Goal: Task Accomplishment & Management: Complete application form

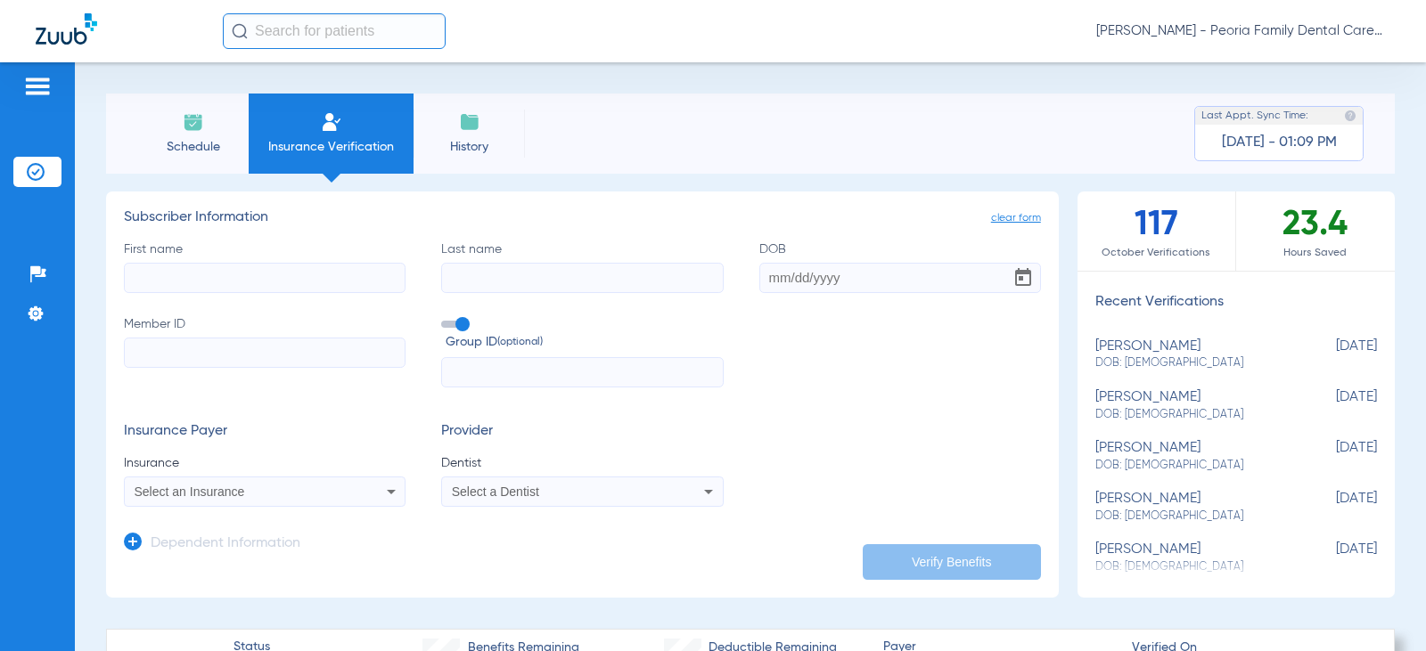
click at [263, 273] on input "First name" at bounding box center [265, 278] width 282 height 30
type input "[PERSON_NAME]"
click at [552, 267] on input "Last name" at bounding box center [582, 278] width 282 height 30
type input "[PERSON_NAME]"
click at [828, 289] on input "DOB" at bounding box center [900, 278] width 282 height 30
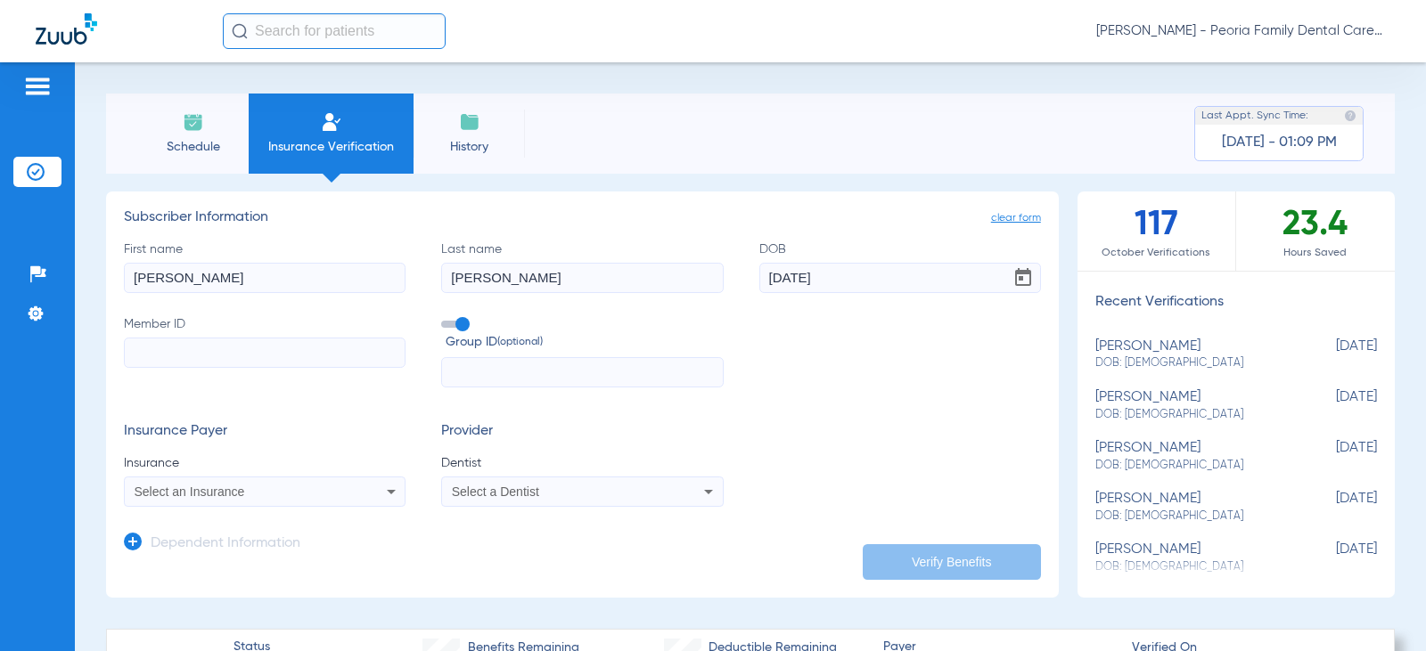
type input "[DATE]"
click at [285, 353] on input "Member ID" at bounding box center [265, 353] width 282 height 30
type input "995447162"
click at [501, 367] on input "text" at bounding box center [582, 372] width 282 height 30
type input "744274"
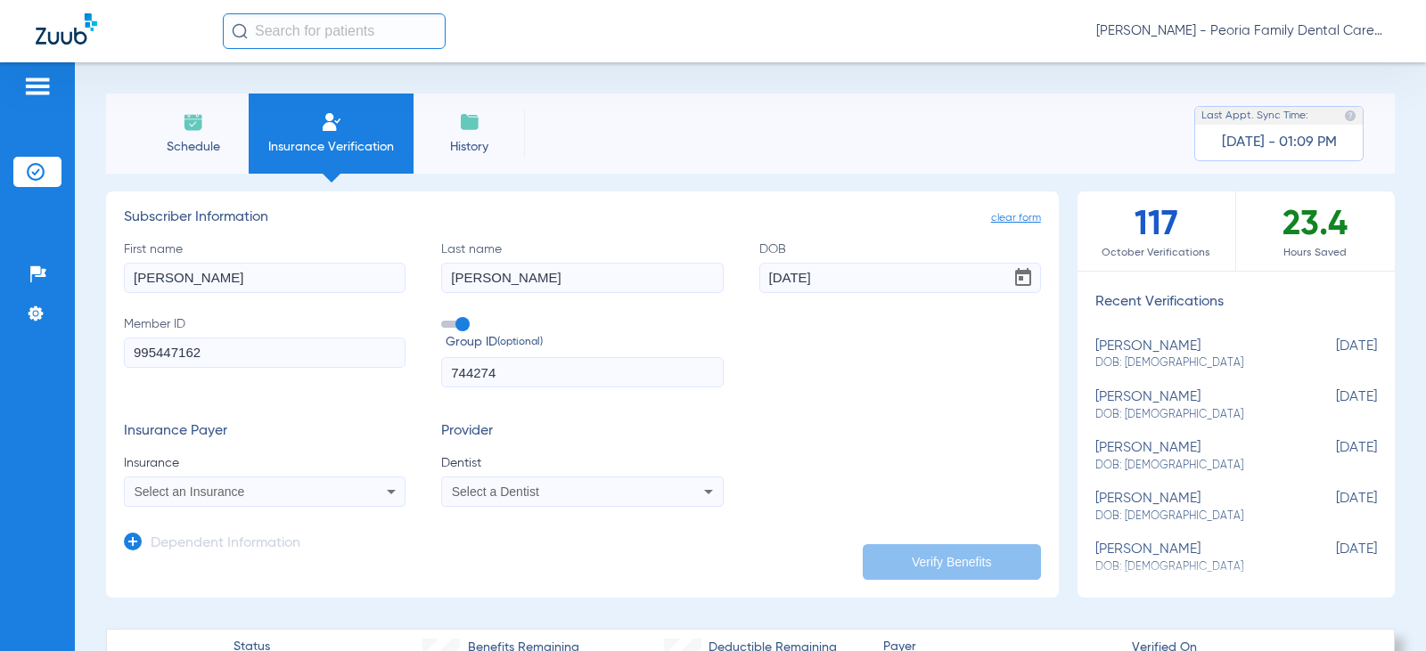
click at [351, 502] on div "Select an Insurance" at bounding box center [265, 491] width 280 height 21
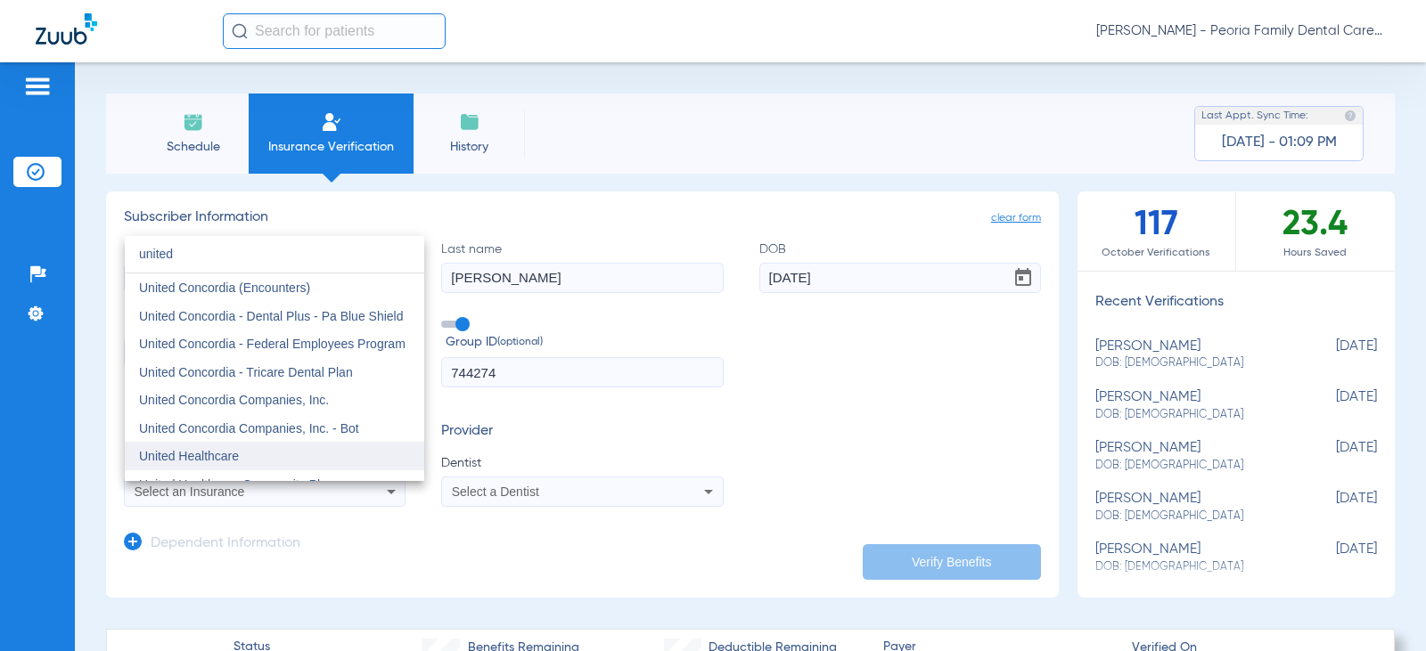
type input "united"
click at [265, 468] on mat-option "United Healthcare" at bounding box center [274, 456] width 299 height 29
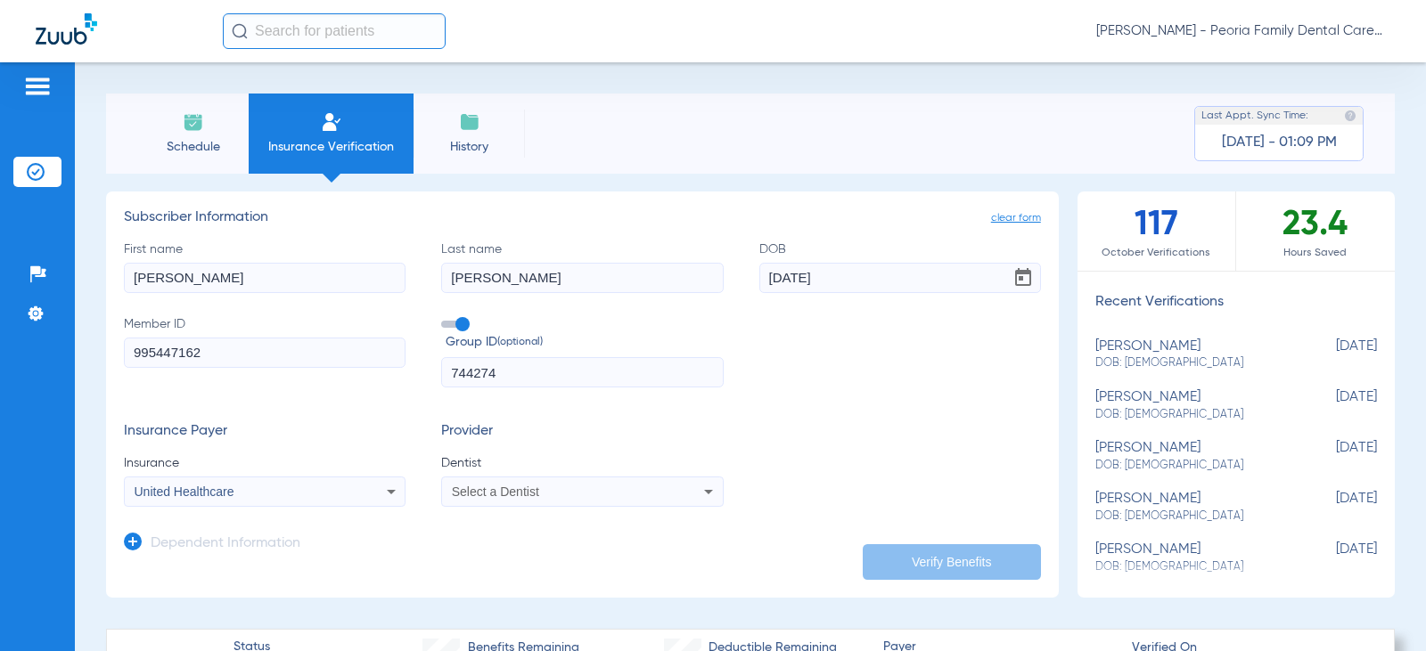
click at [501, 503] on div "Select a Dentist" at bounding box center [582, 491] width 280 height 21
type input "bela"
click at [511, 470] on span "[PERSON_NAME]" at bounding box center [506, 468] width 104 height 14
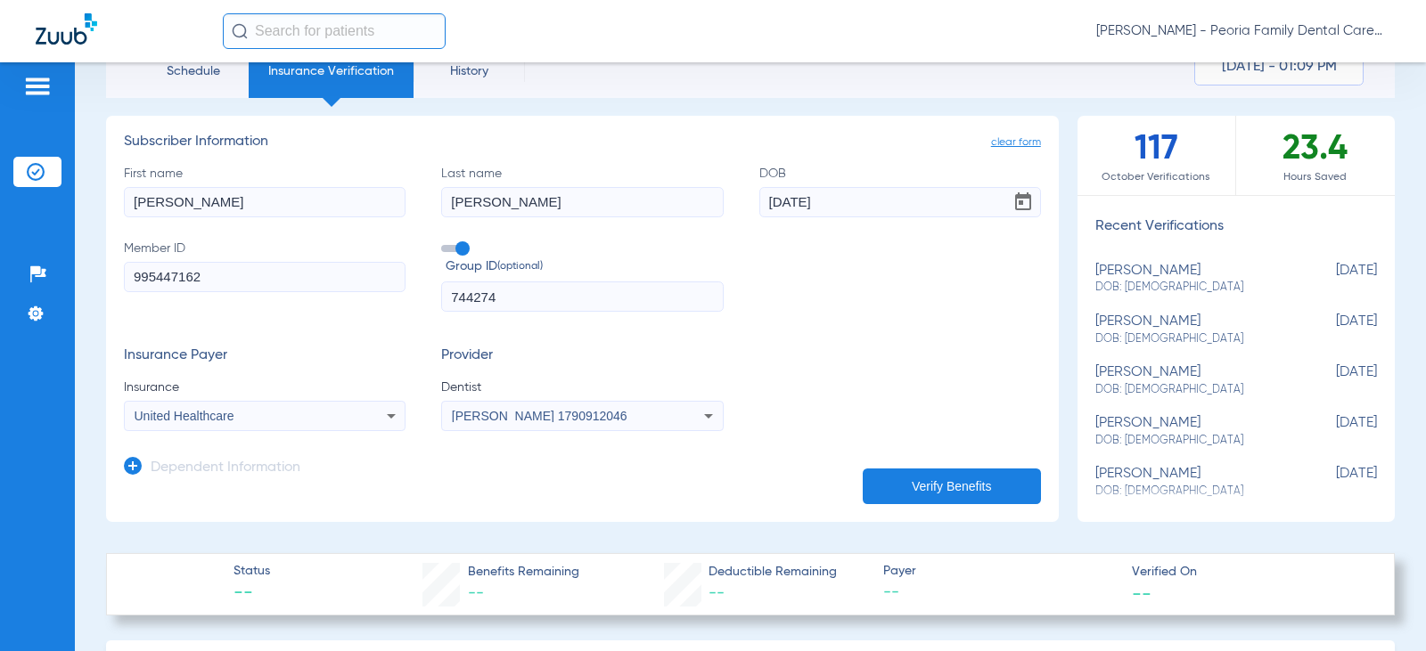
scroll to position [178, 0]
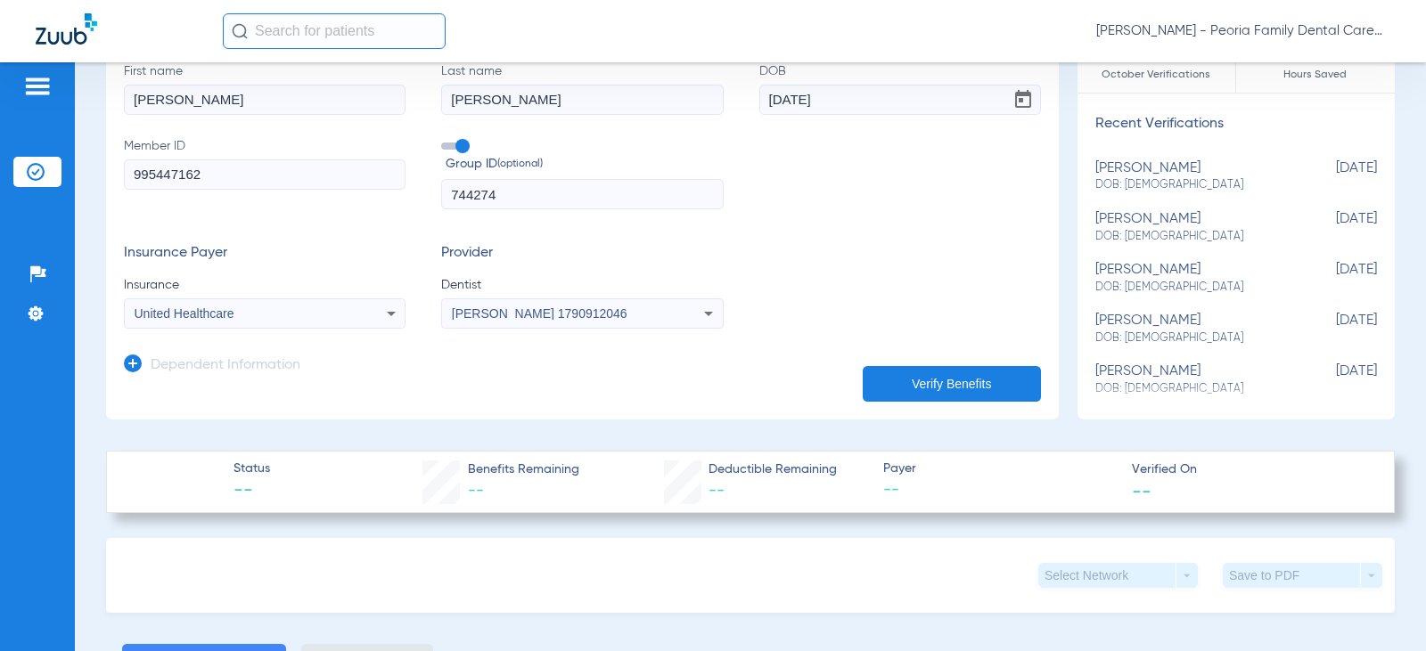
click at [134, 355] on icon at bounding box center [133, 364] width 18 height 18
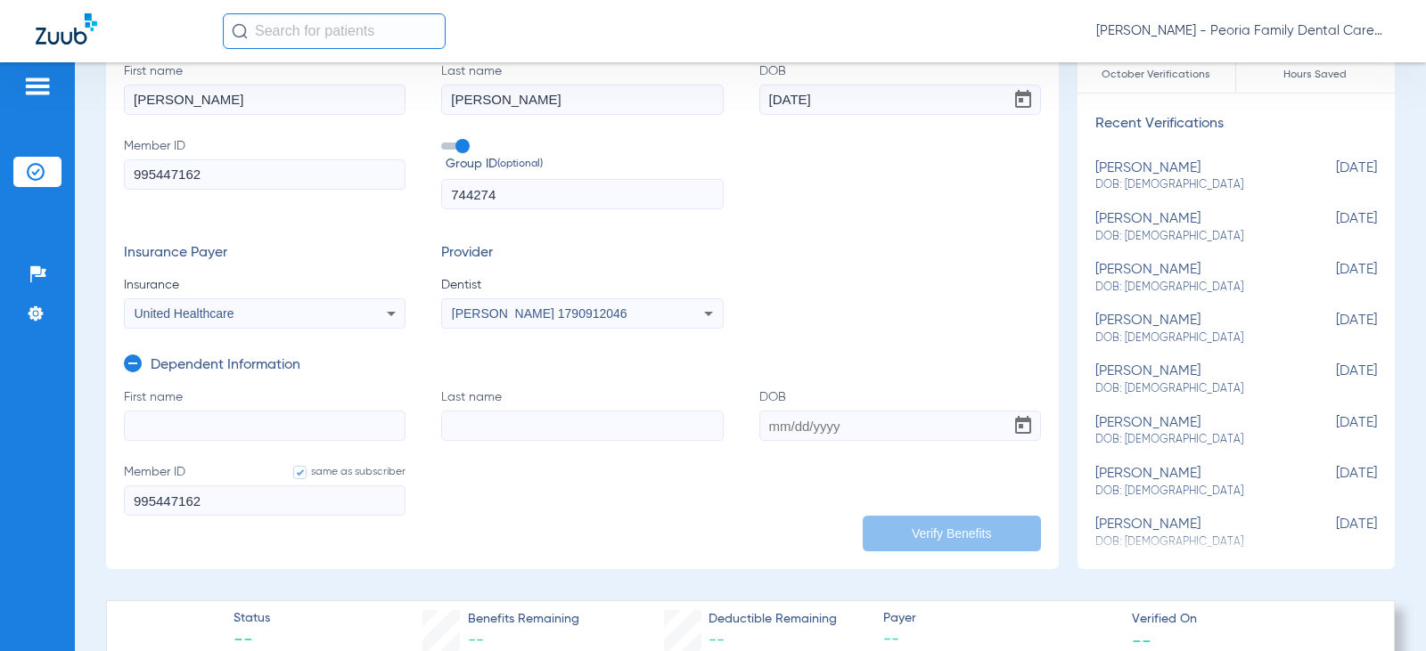
click at [151, 415] on input "First name" at bounding box center [265, 426] width 282 height 30
type input "[PERSON_NAME]"
type input "Waters"
click at [773, 424] on input "DOB" at bounding box center [900, 426] width 282 height 30
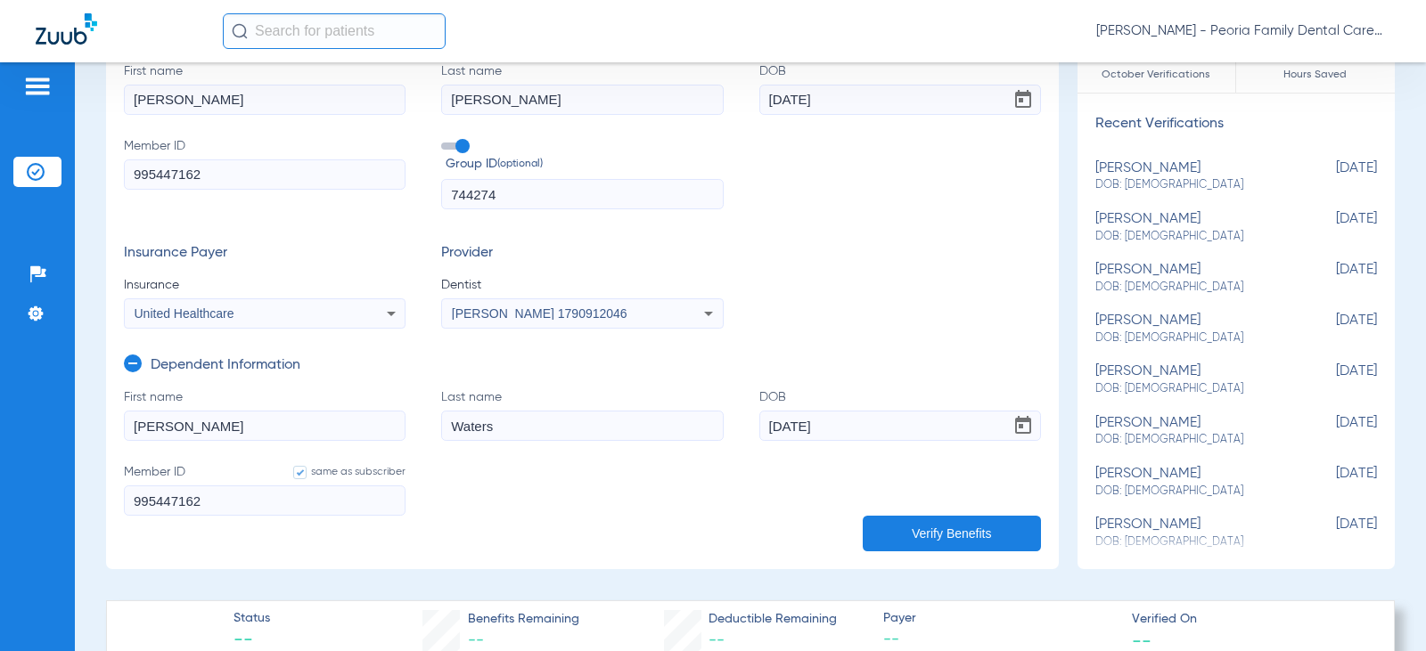
type input "[DATE]"
click at [528, 515] on form "First name [PERSON_NAME] Last name [PERSON_NAME] DOB [DEMOGRAPHIC_DATA] Member …" at bounding box center [582, 464] width 917 height 150
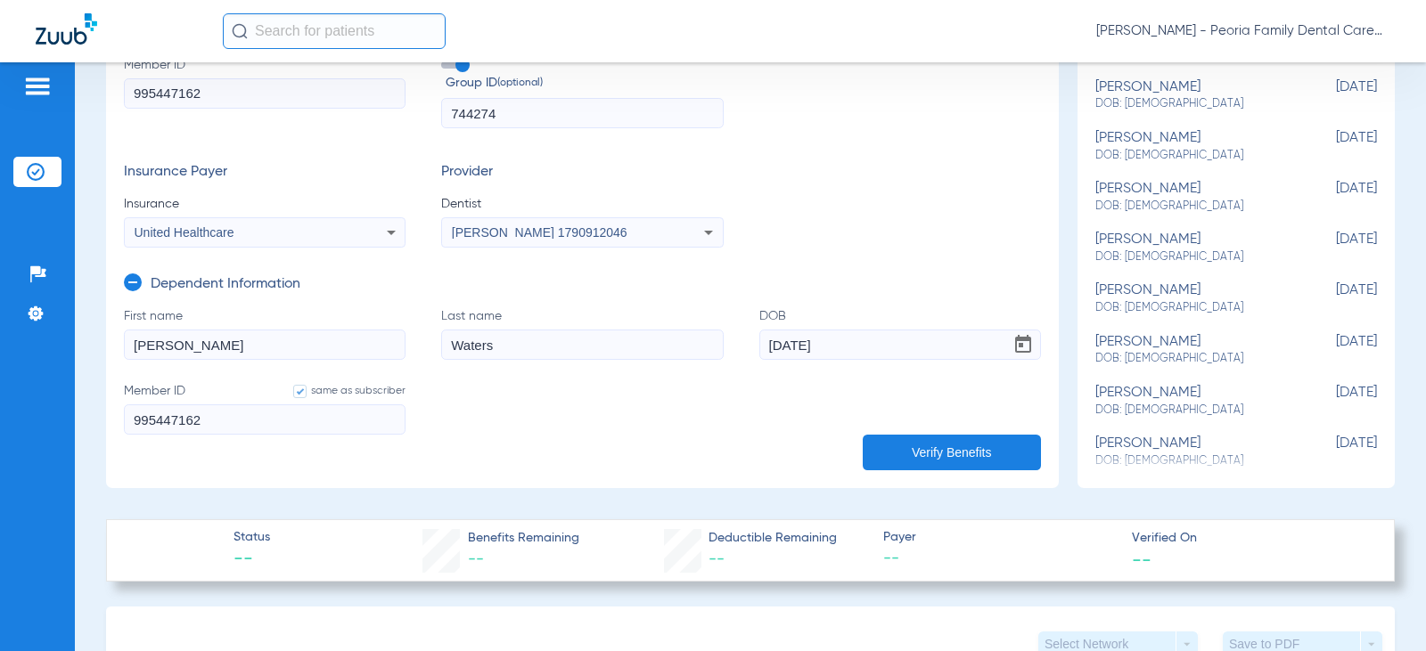
scroll to position [356, 0]
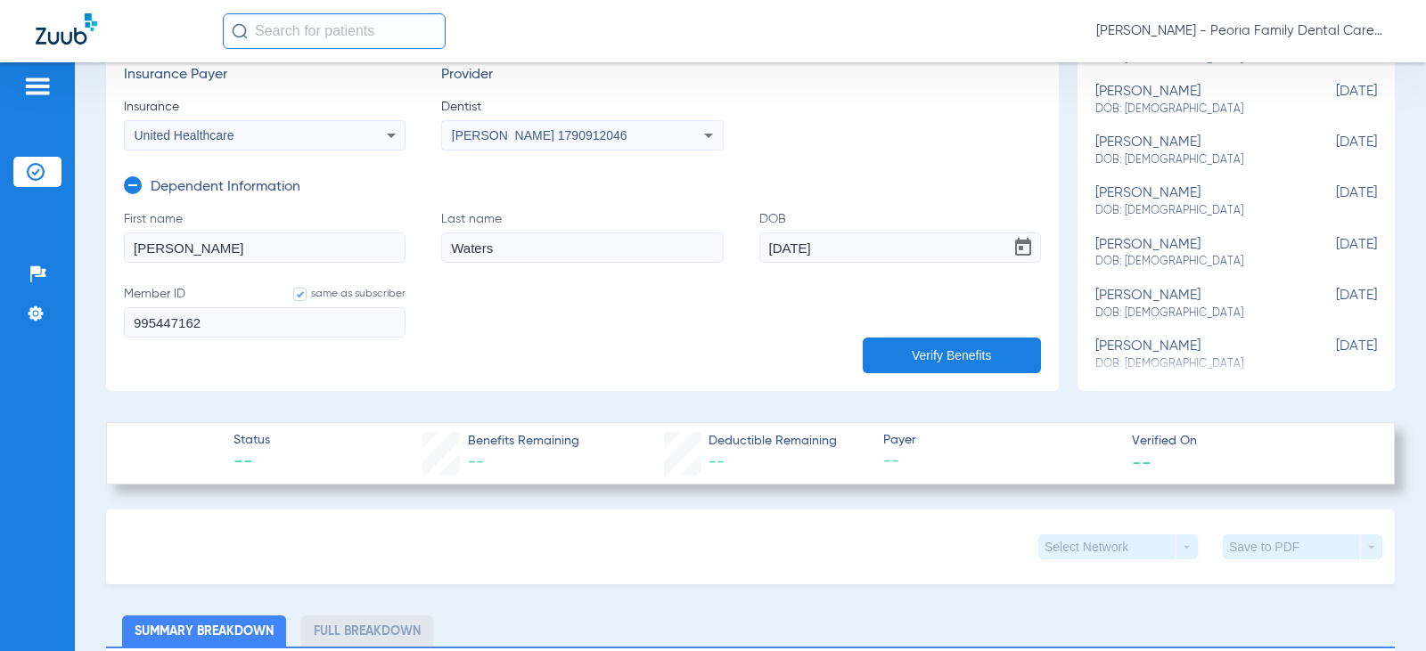
click at [897, 342] on button "Verify Benefits" at bounding box center [952, 356] width 178 height 36
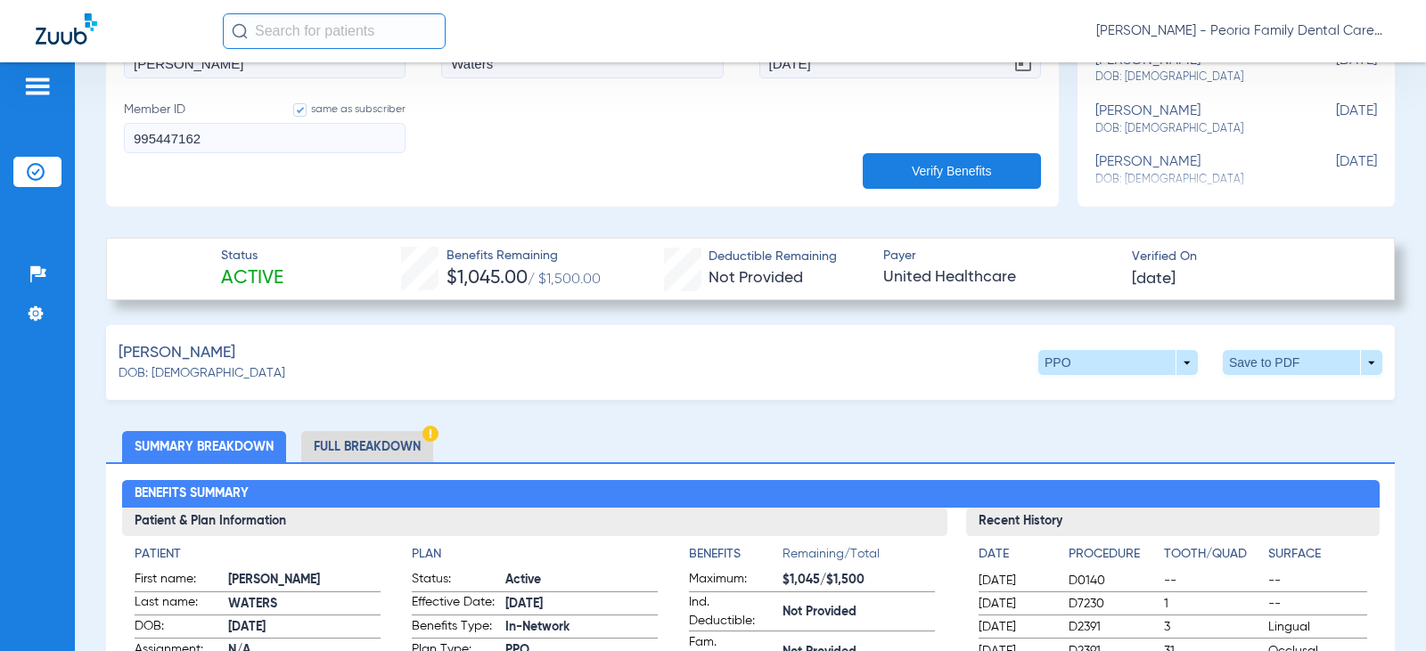
scroll to position [624, 0]
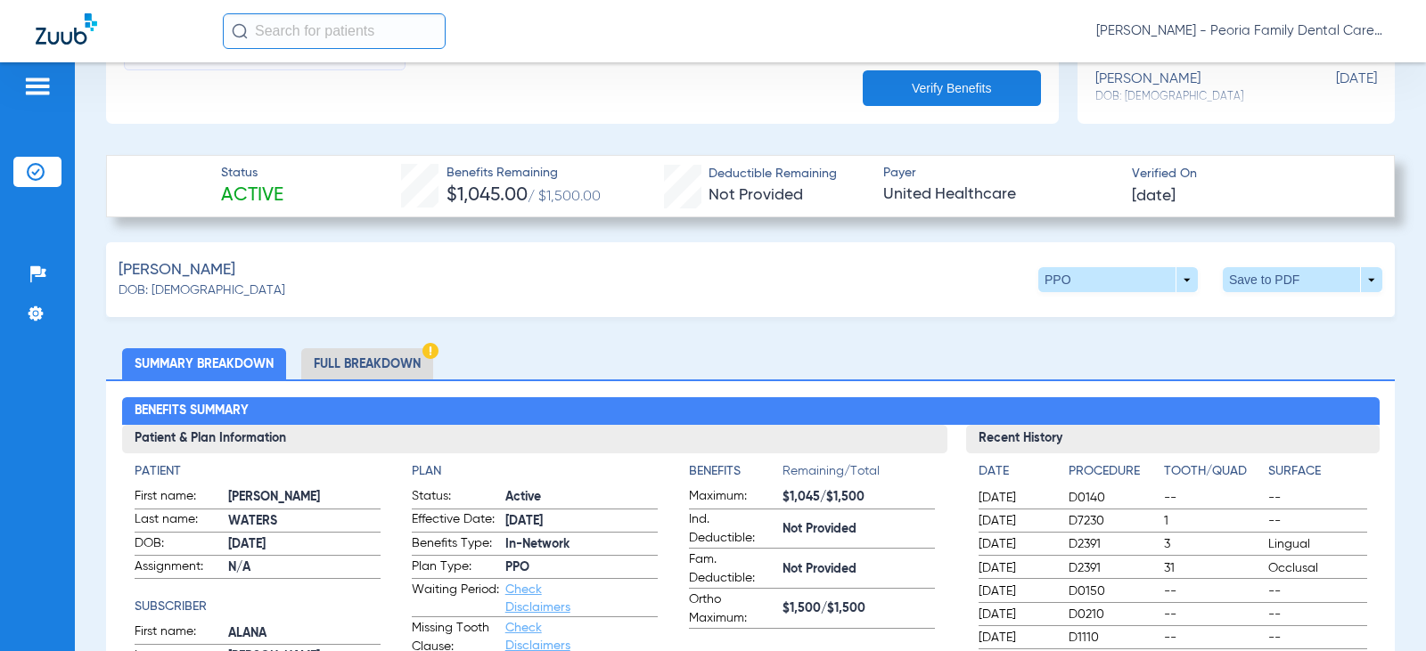
click at [370, 356] on li "Full Breakdown" at bounding box center [367, 363] width 132 height 31
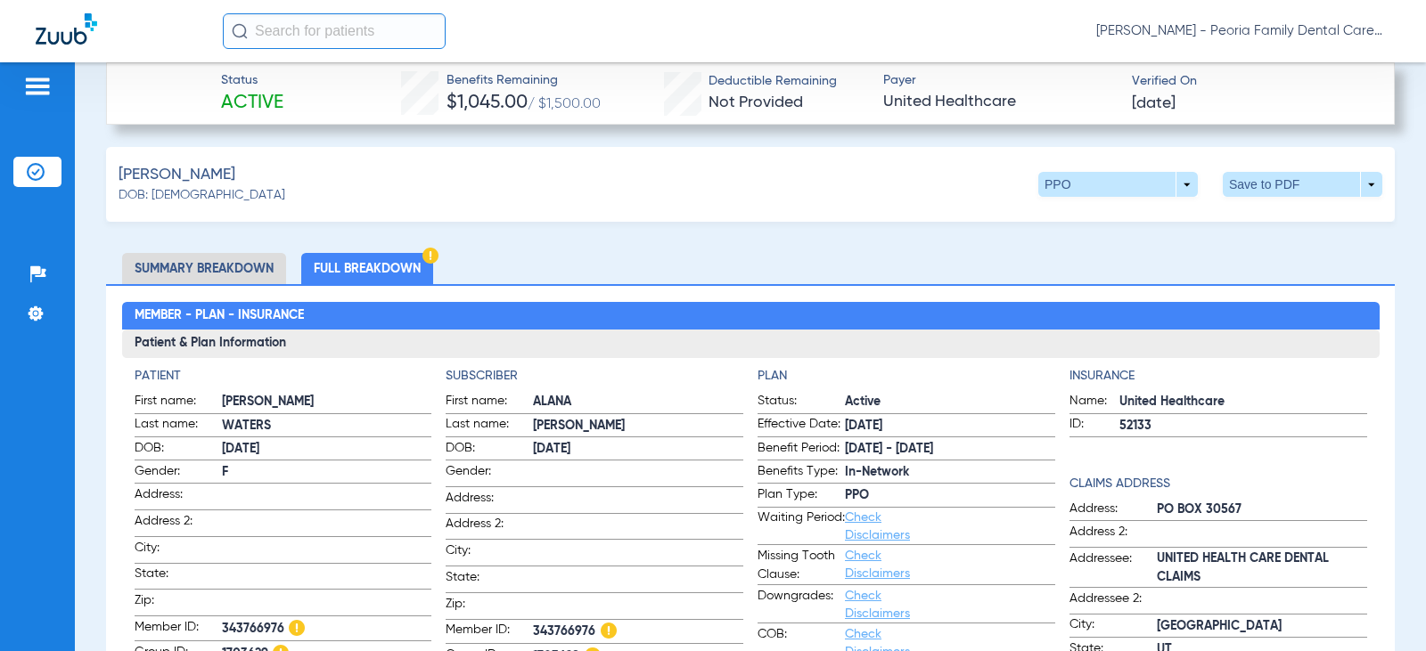
scroll to position [535, 0]
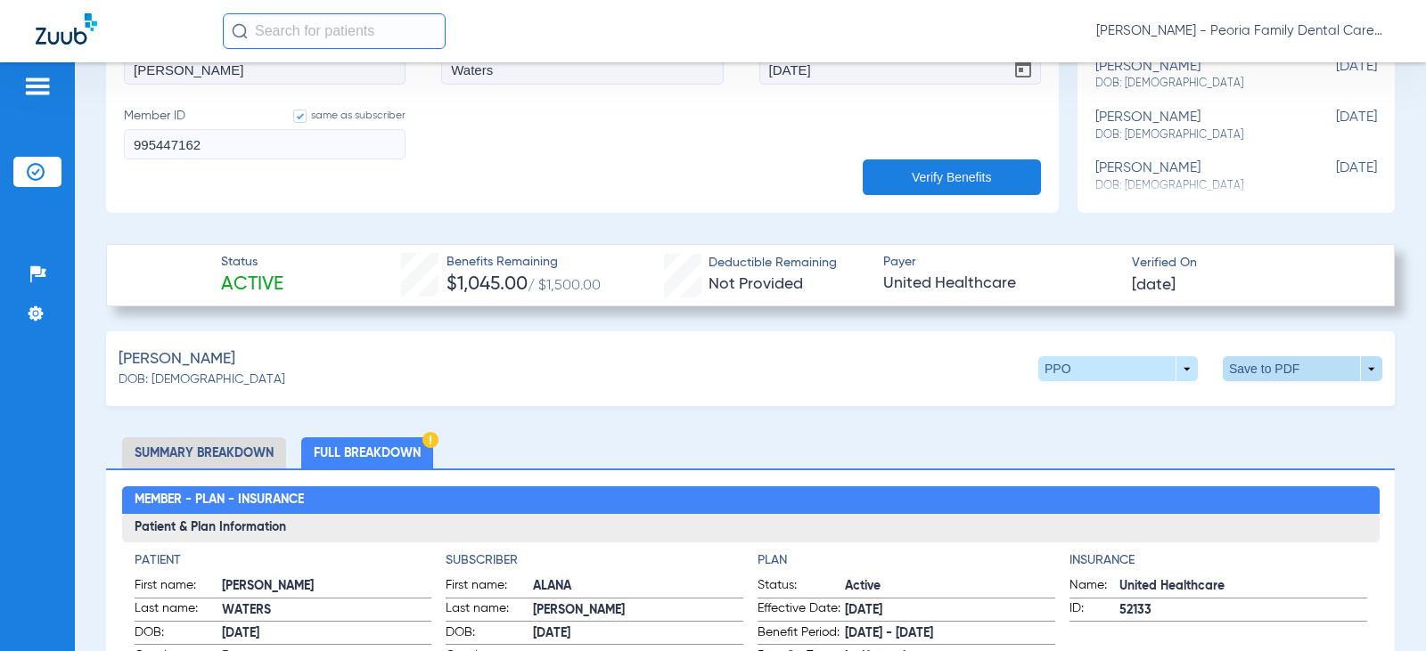
click at [1281, 357] on span at bounding box center [1302, 369] width 43 height 43
drag, startPoint x: 1123, startPoint y: 403, endPoint x: 1108, endPoint y: 377, distance: 29.5
click at [1124, 403] on span "Save to PDF" at bounding box center [1155, 403] width 70 height 12
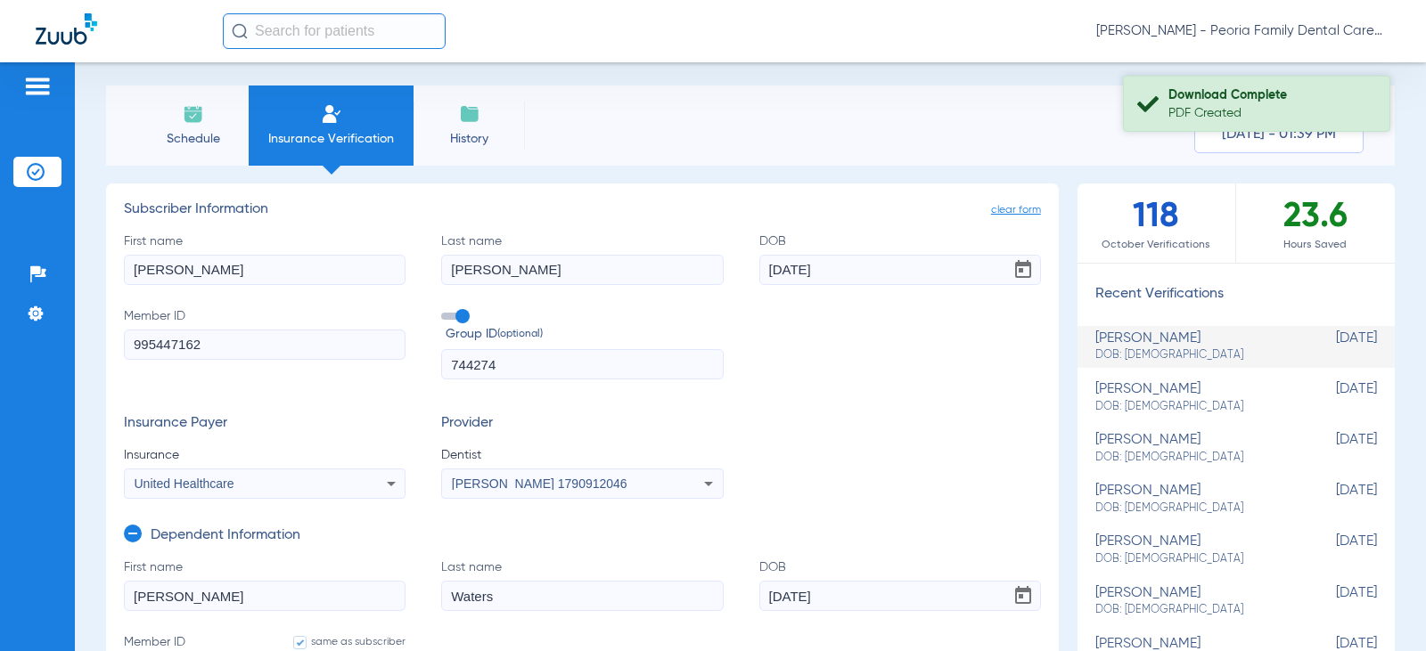
scroll to position [0, 0]
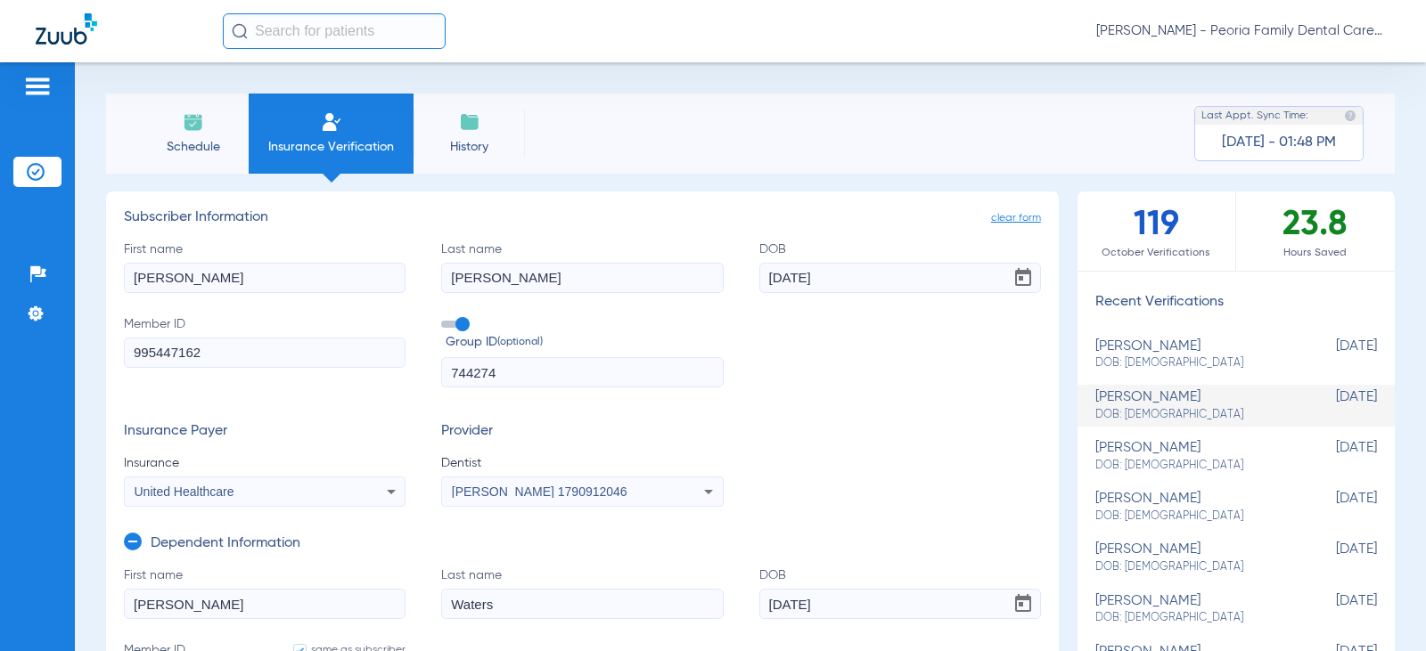
click at [213, 127] on li "Schedule" at bounding box center [192, 134] width 111 height 80
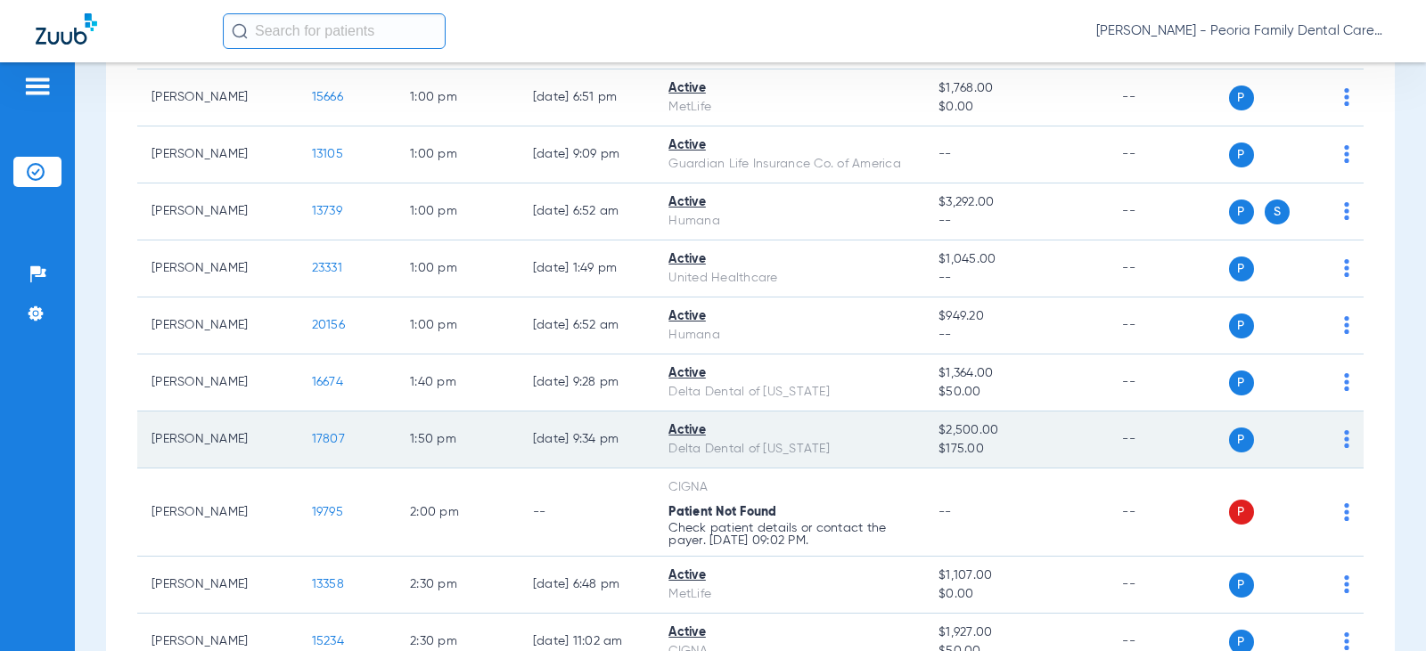
scroll to position [1426, 0]
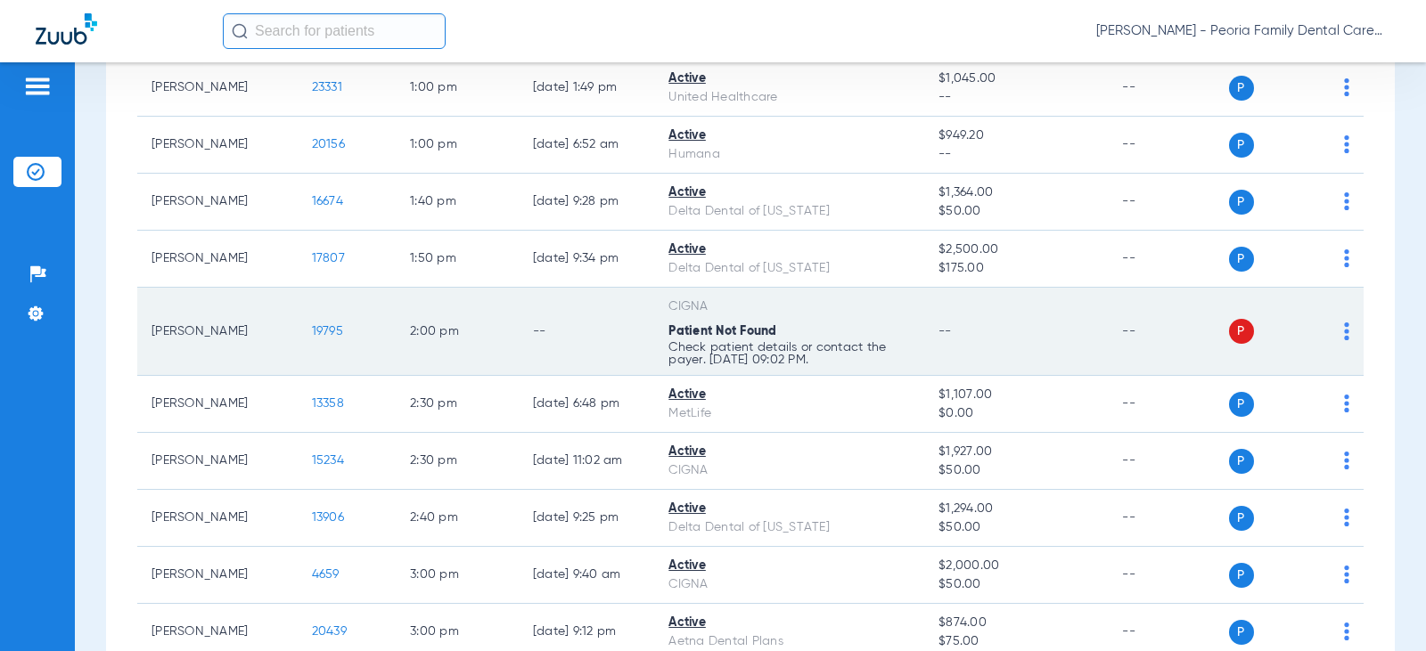
click at [701, 341] on p "Check patient details or contact the payer. [DATE] 09:02 PM." at bounding box center [788, 353] width 241 height 25
click at [692, 306] on div "CIGNA" at bounding box center [788, 307] width 241 height 19
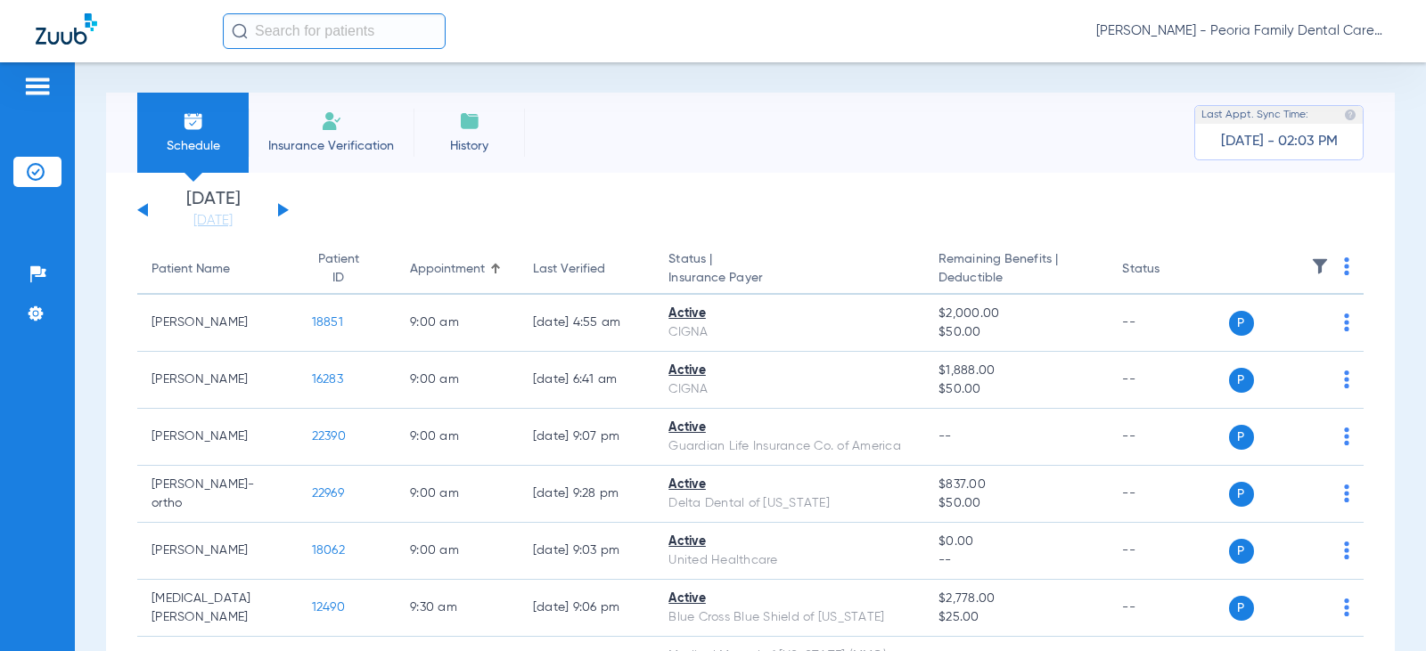
scroll to position [0, 0]
click at [277, 210] on div "[DATE] [DATE] [DATE] [DATE] [DATE] [DATE] [DATE] [DATE] [DATE] [DATE] [DATE] [D…" at bounding box center [212, 211] width 151 height 39
click at [281, 209] on button at bounding box center [283, 210] width 11 height 13
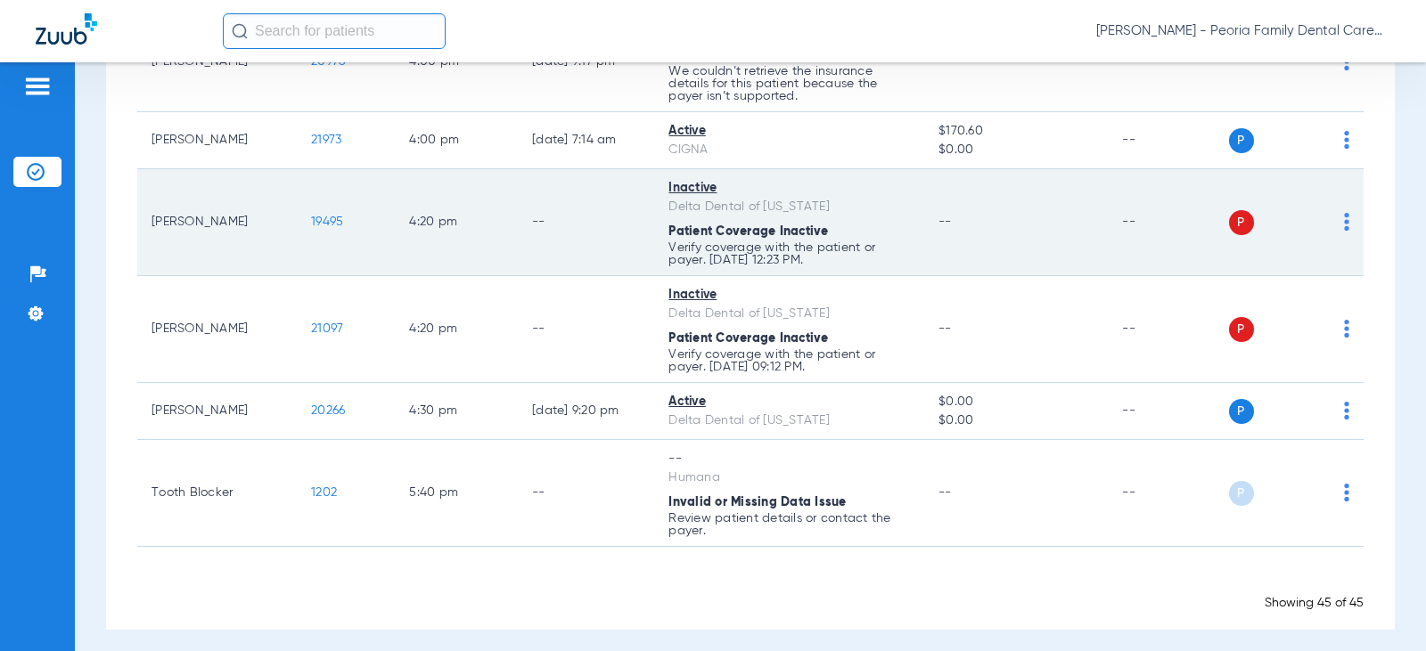
scroll to position [2836, 0]
